Goal: Communication & Community: Share content

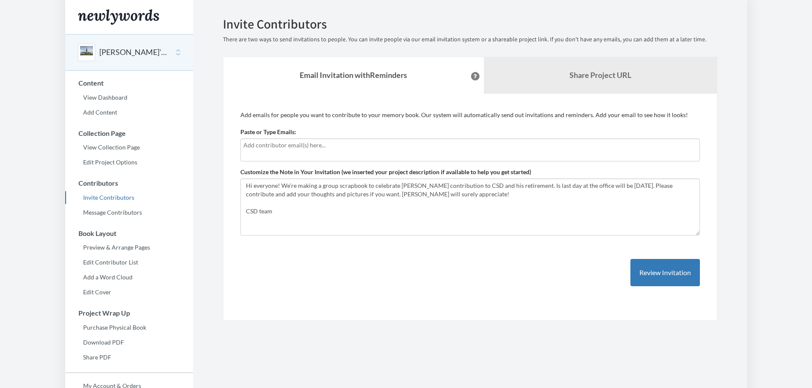
click at [471, 75] on button at bounding box center [475, 76] width 9 height 9
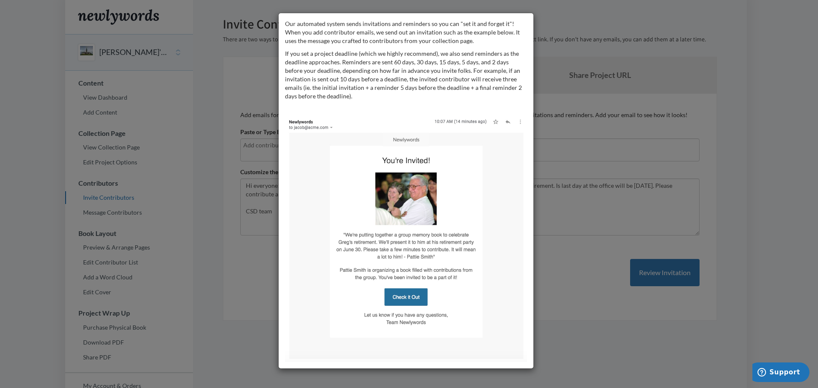
click at [701, 93] on div "Our automated system sends invitations and reminders so you can "set it and for…" at bounding box center [409, 194] width 818 height 388
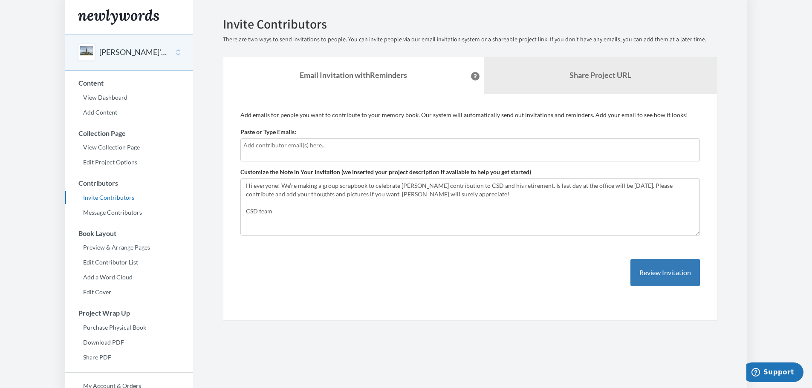
click at [336, 149] on input "text" at bounding box center [469, 145] width 453 height 9
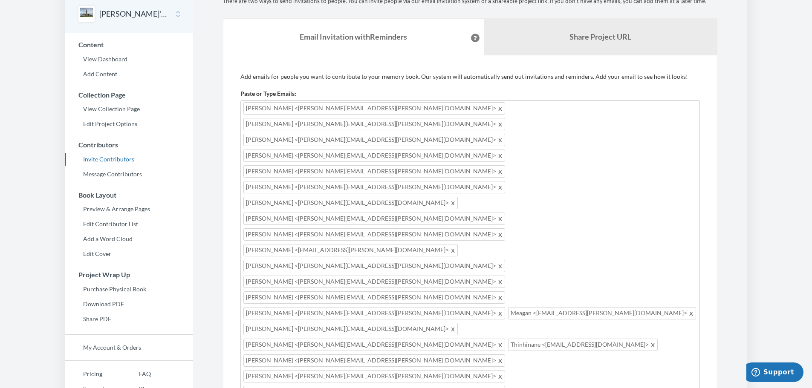
scroll to position [85, 0]
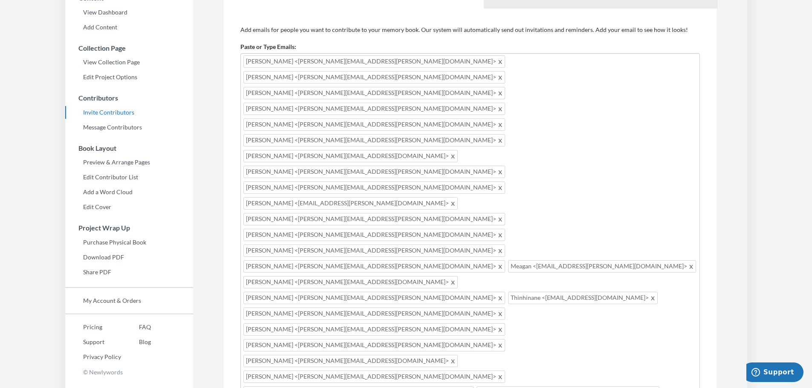
drag, startPoint x: 484, startPoint y: 295, endPoint x: 231, endPoint y: 281, distance: 253.9
click at [231, 281] on div "Add emails for people you want to contribute to your memory book. Our system wi…" at bounding box center [470, 378] width 494 height 738
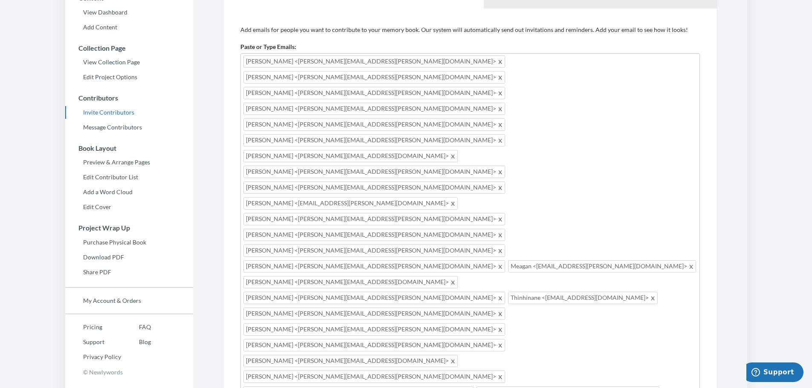
drag, startPoint x: 294, startPoint y: 287, endPoint x: 399, endPoint y: 295, distance: 105.6
drag, startPoint x: 479, startPoint y: 293, endPoint x: 242, endPoint y: 285, distance: 236.6
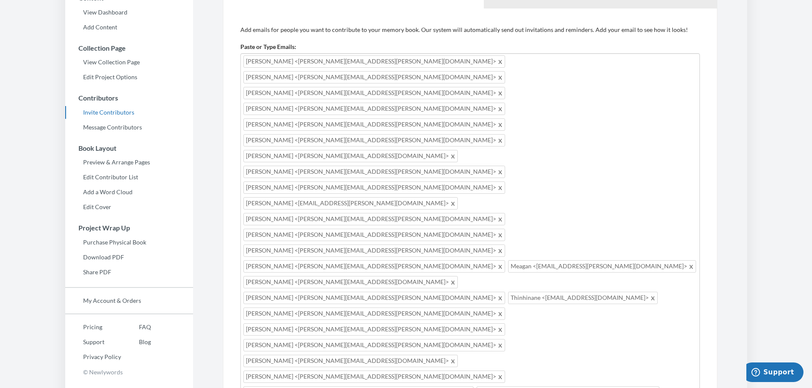
type textarea "Hi everyone! We’re making a group scrapbook to celebrate [PERSON_NAME] contribu…"
type input "s"
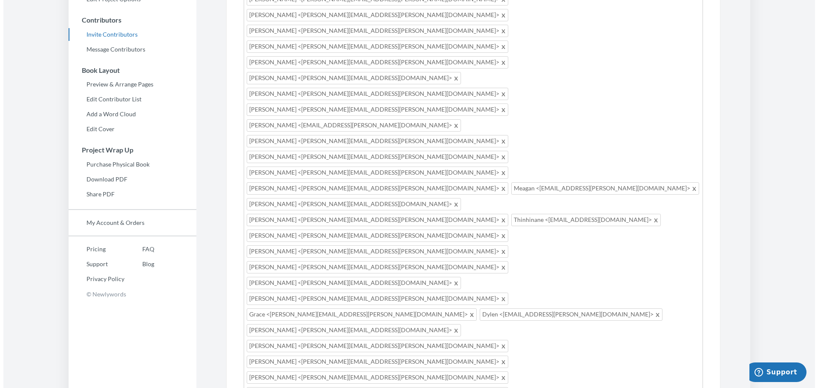
scroll to position [170, 0]
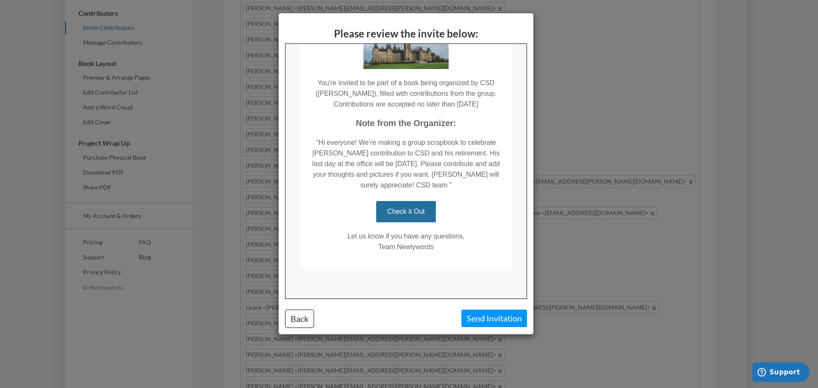
scroll to position [90, 0]
click at [303, 321] on button "Back" at bounding box center [299, 319] width 29 height 18
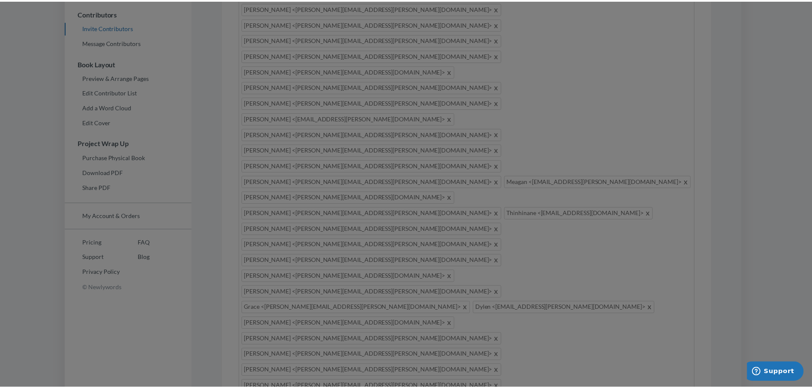
scroll to position [0, 0]
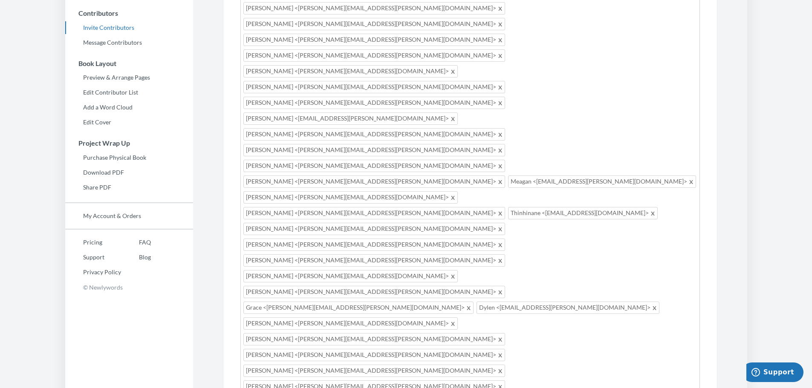
click at [637, 187] on div "[PERSON_NAME] <[PERSON_NAME][EMAIL_ADDRESS][PERSON_NAME][DOMAIN_NAME]> [PERSON_…" at bounding box center [469, 260] width 459 height 585
click at [608, 184] on div "[PERSON_NAME] <[PERSON_NAME][EMAIL_ADDRESS][PERSON_NAME][DOMAIN_NAME]> [PERSON_…" at bounding box center [469, 260] width 459 height 585
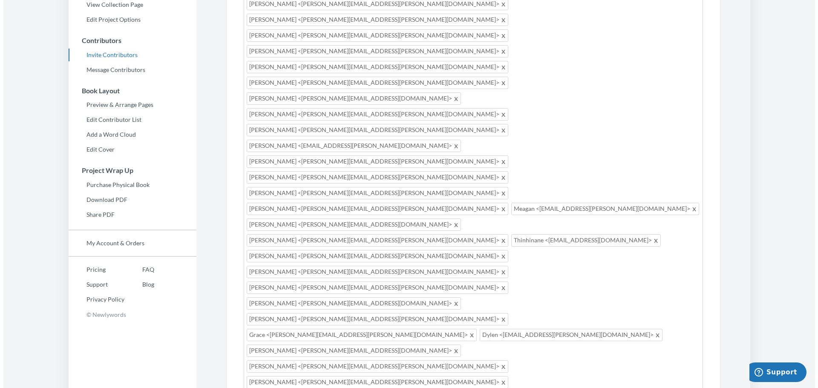
scroll to position [174, 0]
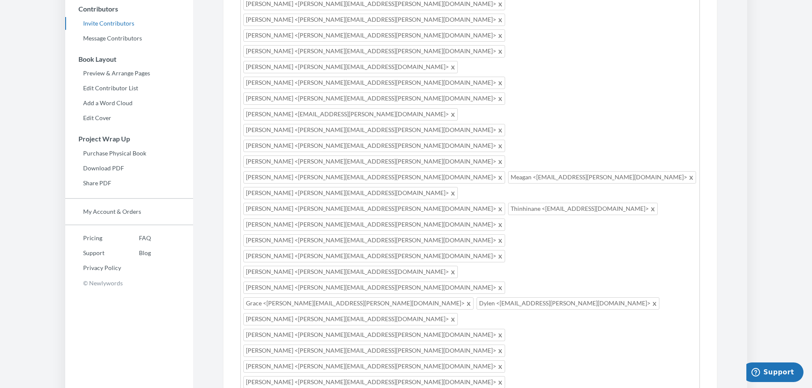
click at [556, 198] on div "[PERSON_NAME] <[PERSON_NAME][EMAIL_ADDRESS][PERSON_NAME][DOMAIN_NAME]> [PERSON_…" at bounding box center [469, 270] width 459 height 613
type input "[PERSON_NAME][EMAIL_ADDRESS][PERSON_NAME][DOMAIN_NAME]"
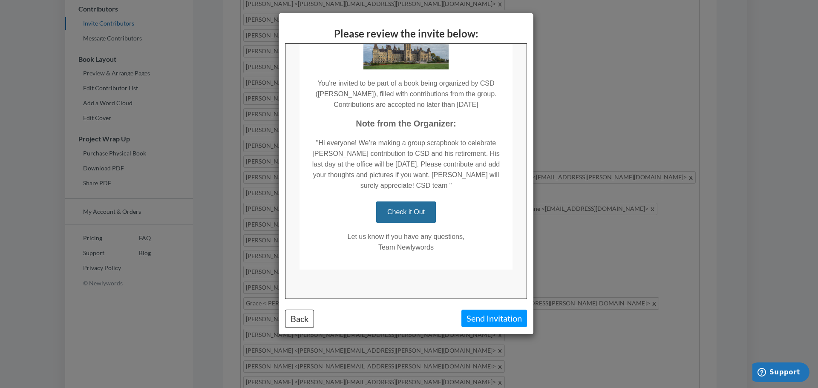
scroll to position [90, 0]
click at [496, 317] on button "Send Invitation" at bounding box center [494, 318] width 66 height 17
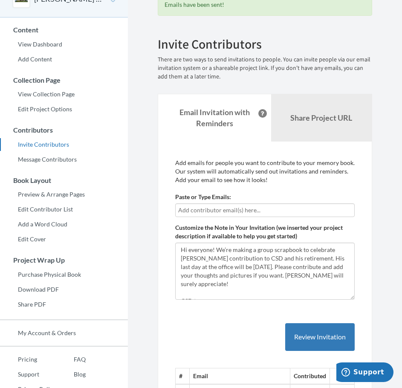
scroll to position [0, 0]
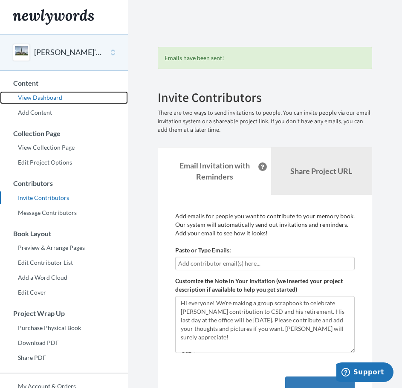
click at [47, 99] on link "View Dashboard" at bounding box center [64, 97] width 128 height 13
